Goal: Task Accomplishment & Management: Manage account settings

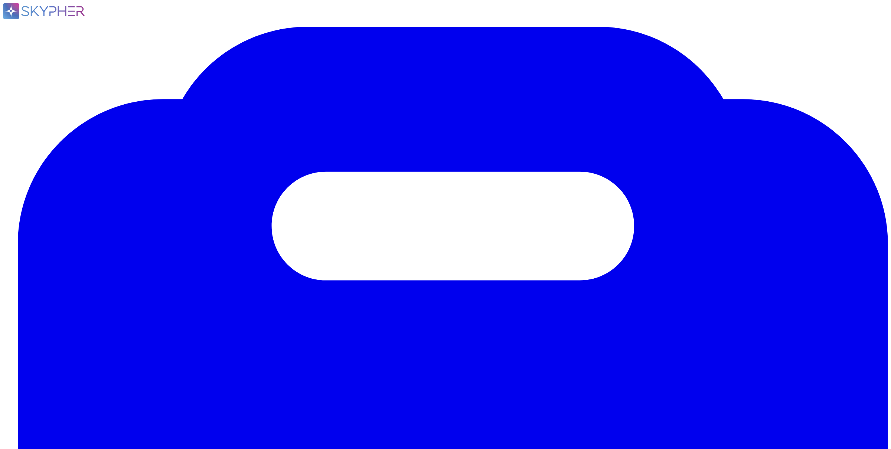
drag, startPoint x: 55, startPoint y: 53, endPoint x: 89, endPoint y: 40, distance: 36.5
type input "[DOMAIN_NAME]"
